Goal: Contribute content

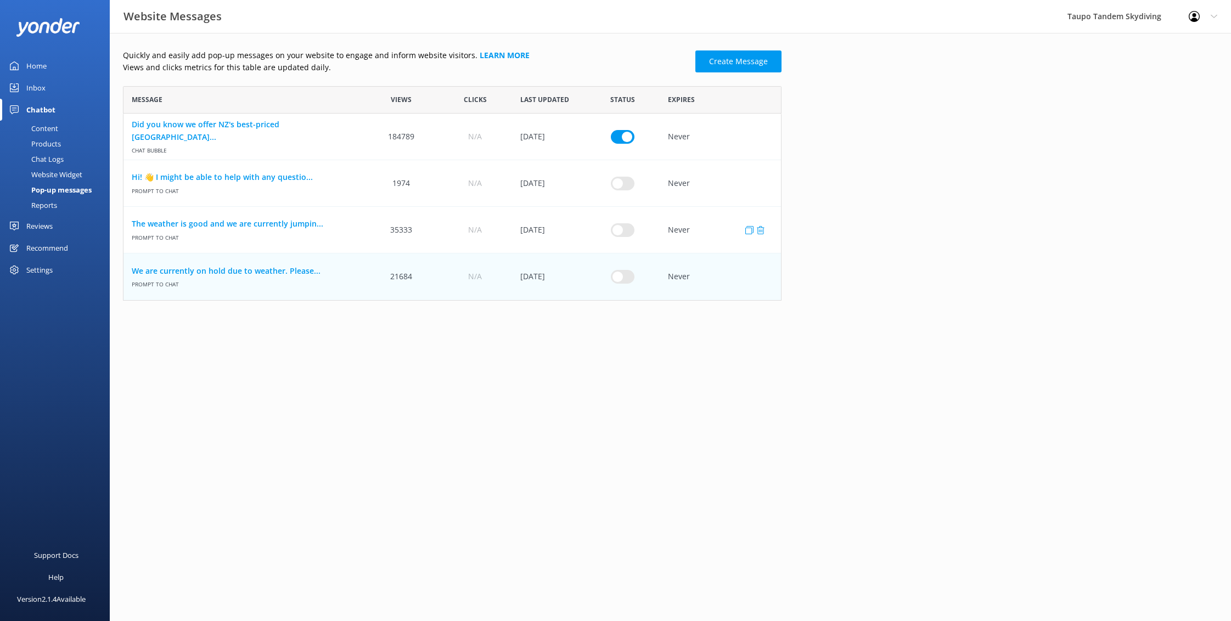
scroll to position [215, 658]
click at [621, 229] on input "row" at bounding box center [623, 230] width 24 height 14
checkbox input "true"
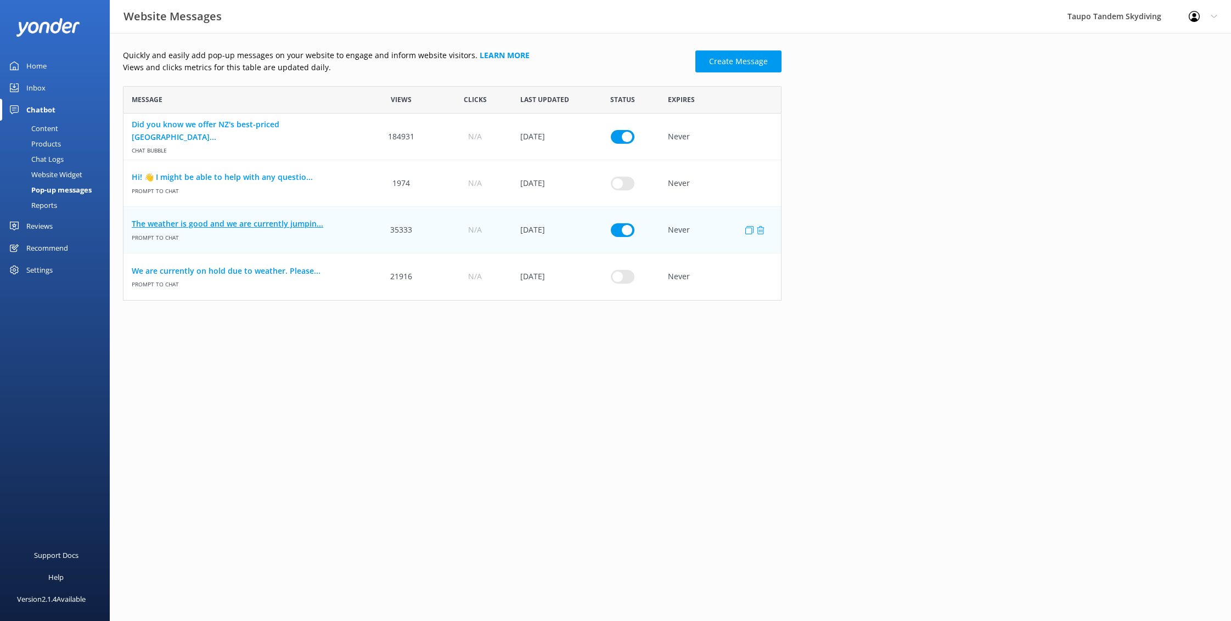
click at [256, 224] on link "The weather is good and we are currently jumpin..." at bounding box center [244, 224] width 224 height 12
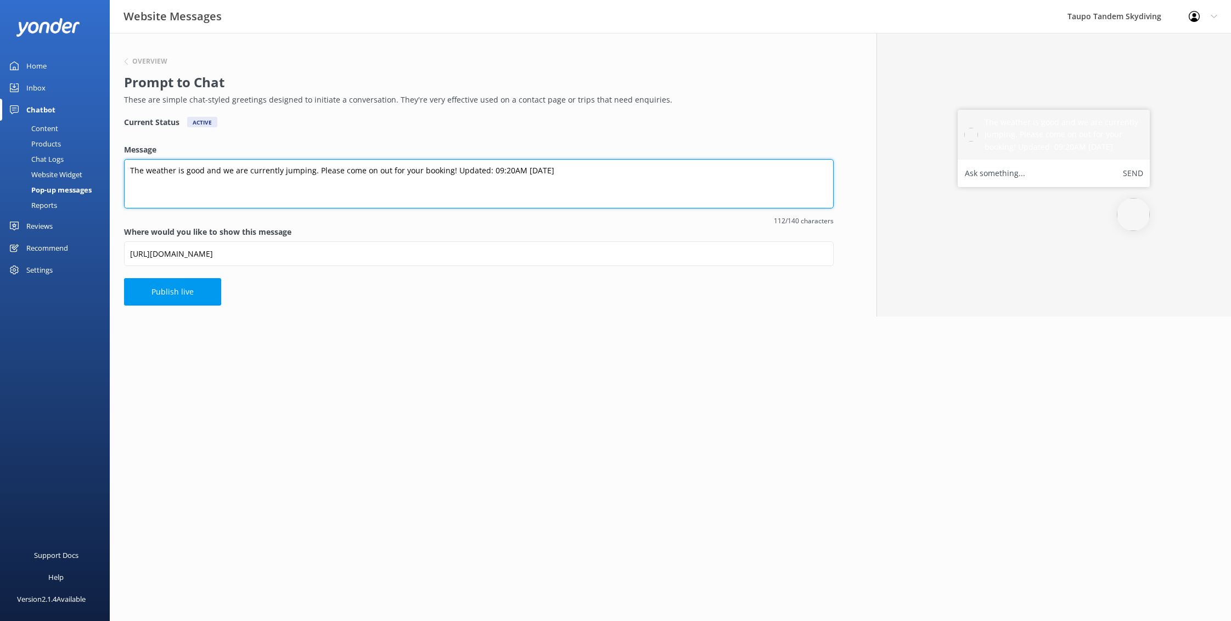
click at [501, 169] on textarea "The weather is good and we are currently jumping. Please come on out for your b…" at bounding box center [479, 183] width 710 height 49
click at [526, 167] on textarea "The weather is good and we are currently jumping. Please come on out for your b…" at bounding box center [479, 183] width 710 height 49
type textarea "The weather is good and we are currently jumping. Please come on out for your b…"
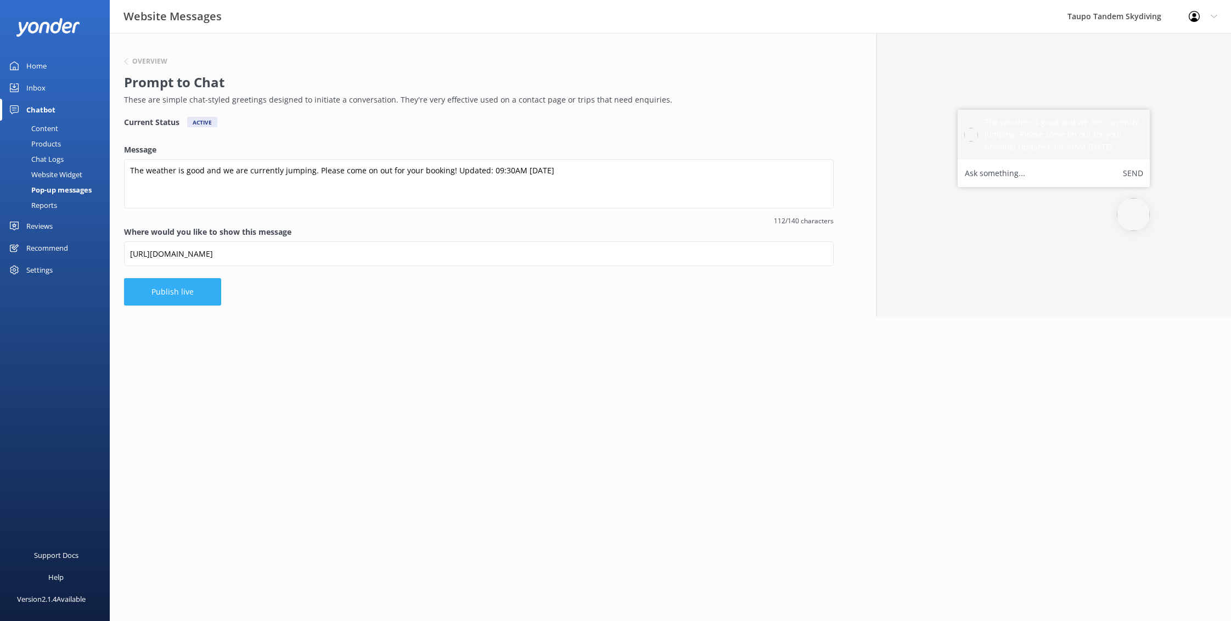
click at [202, 293] on button "Publish live" at bounding box center [172, 291] width 97 height 27
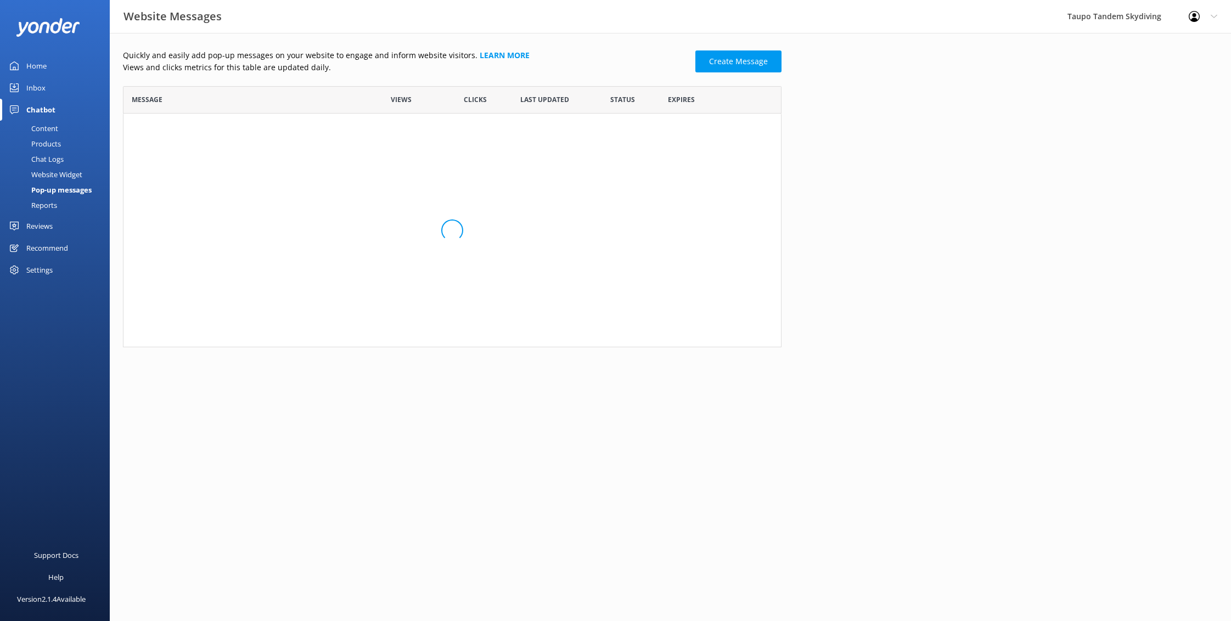
scroll to position [215, 658]
